Goal: Transaction & Acquisition: Purchase product/service

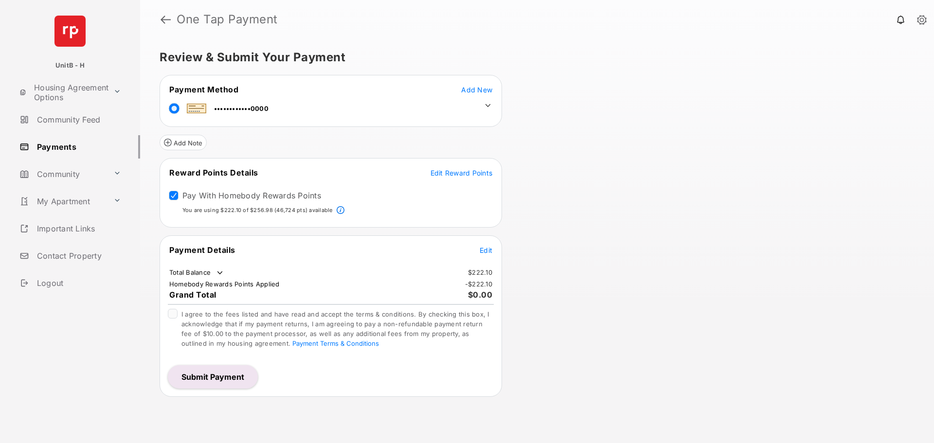
click at [481, 249] on span "Edit" at bounding box center [486, 250] width 13 height 8
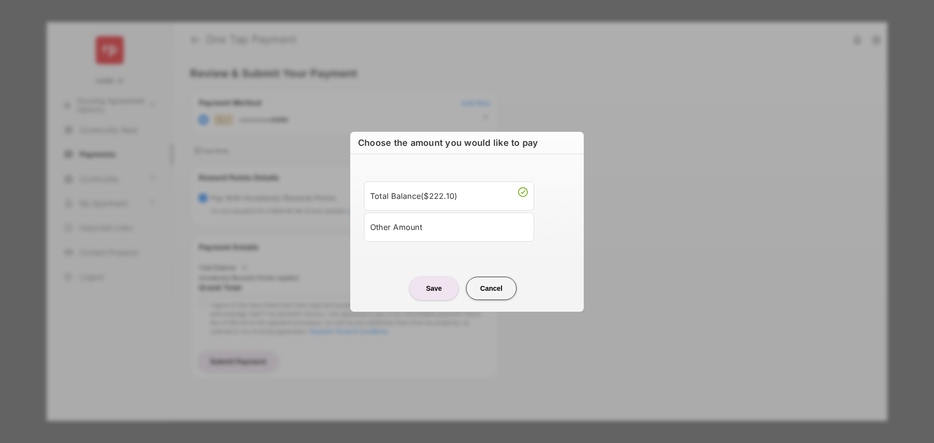
click at [466, 224] on div "Other Amount" at bounding box center [449, 227] width 158 height 17
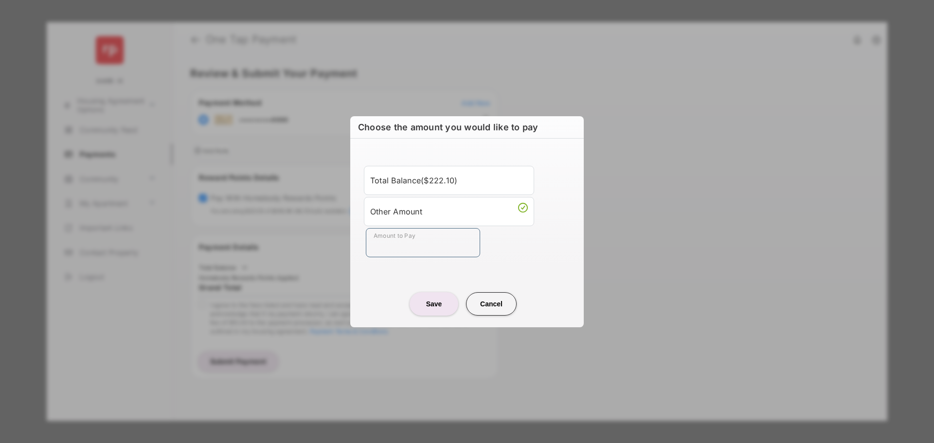
click at [419, 247] on input "Amount to Pay" at bounding box center [423, 242] width 114 height 29
type input "**"
click at [513, 243] on div "Amount to Pay **" at bounding box center [469, 242] width 206 height 29
click at [436, 305] on button "Save" at bounding box center [434, 303] width 49 height 23
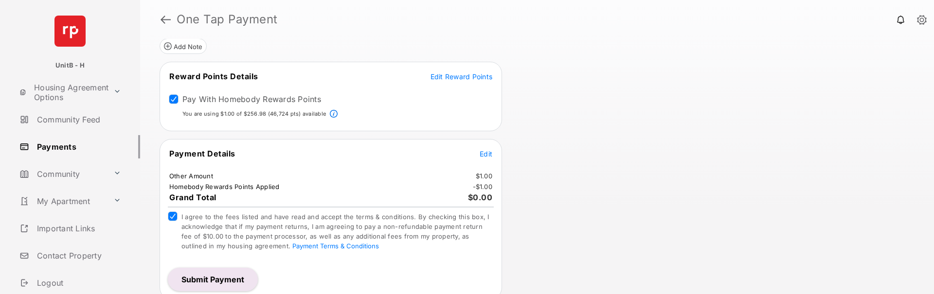
scroll to position [103, 0]
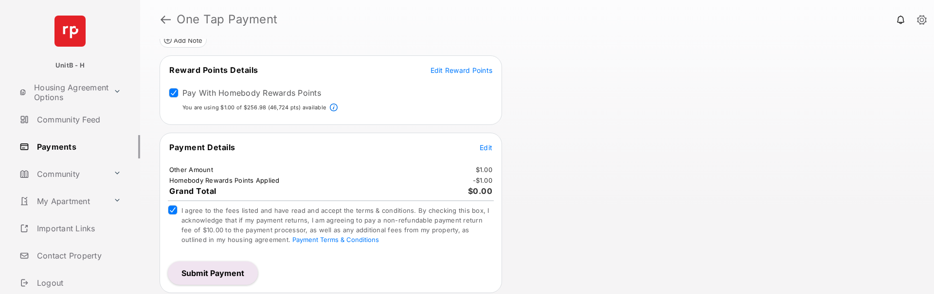
click at [230, 270] on button "Submit Payment" at bounding box center [213, 273] width 90 height 23
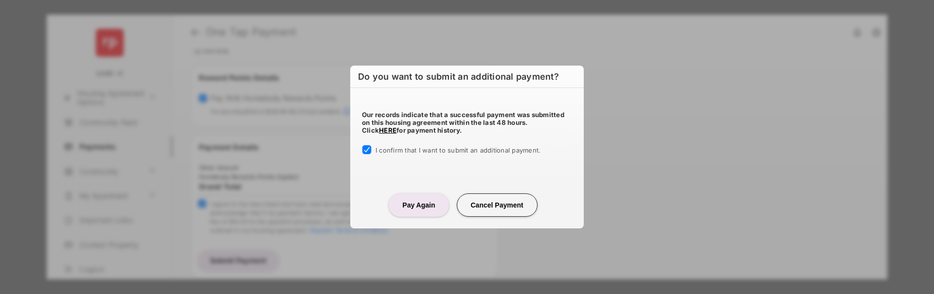
click at [414, 203] on button "Pay Again" at bounding box center [419, 205] width 60 height 23
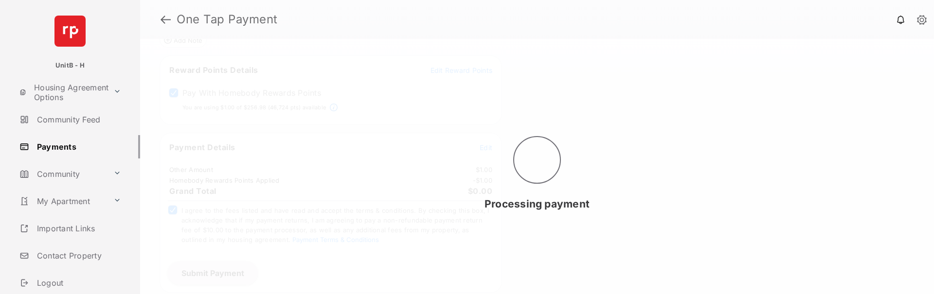
scroll to position [0, 0]
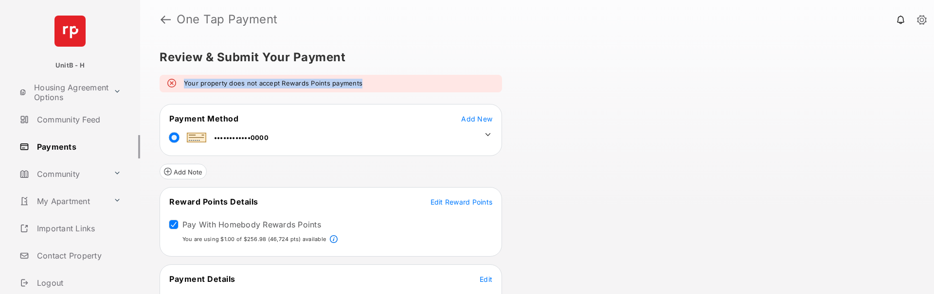
drag, startPoint x: 359, startPoint y: 86, endPoint x: 178, endPoint y: 87, distance: 180.4
click at [178, 87] on div "Your property does not accept Rewards Points payments" at bounding box center [331, 84] width 342 height 18
